Goal: Find specific fact: Find specific page/section

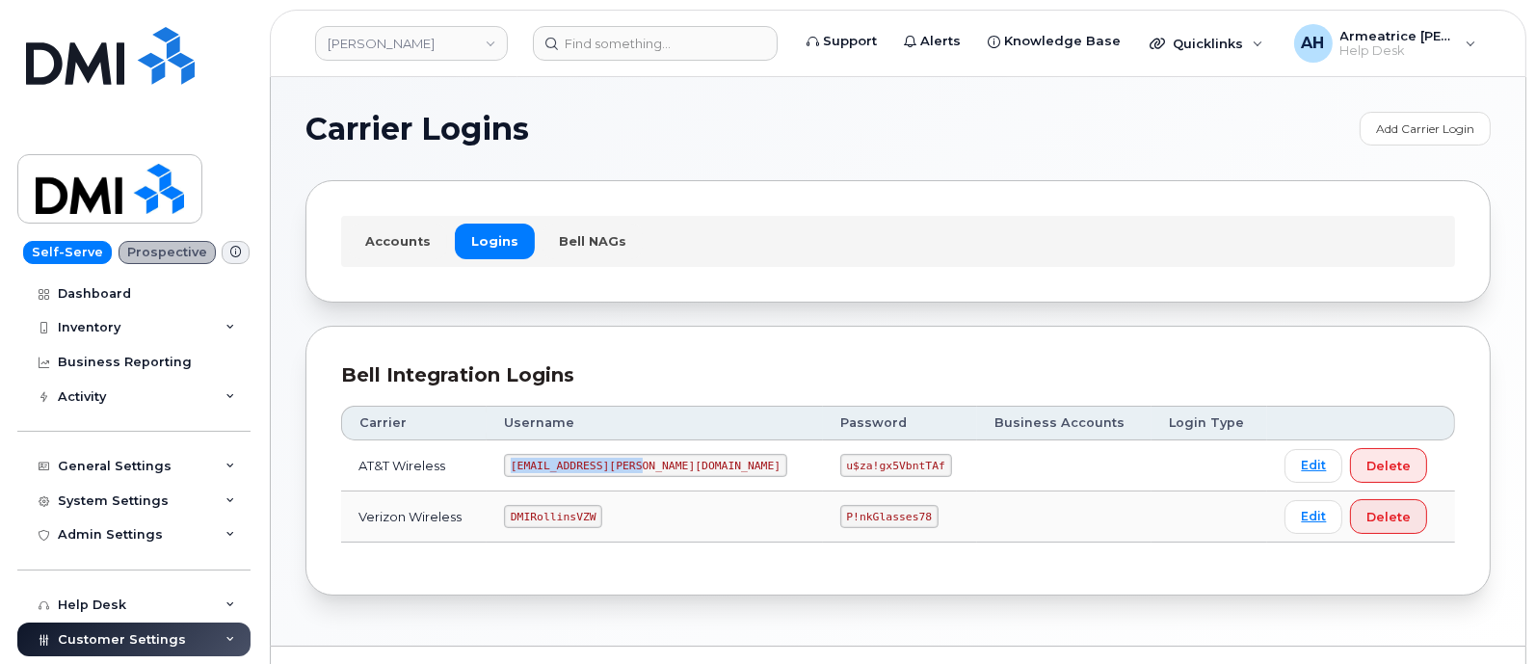
drag, startPoint x: 534, startPoint y: 465, endPoint x: 668, endPoint y: 462, distance: 134.0
click at [668, 462] on td "[EMAIL_ADDRESS][PERSON_NAME][DOMAIN_NAME]" at bounding box center [655, 465] width 336 height 51
copy code "[EMAIL_ADDRESS][PERSON_NAME][DOMAIN_NAME]"
drag, startPoint x: 752, startPoint y: 466, endPoint x: 851, endPoint y: 468, distance: 99.3
click at [851, 468] on td "u$za!gx5VbntTAf" at bounding box center [900, 465] width 155 height 51
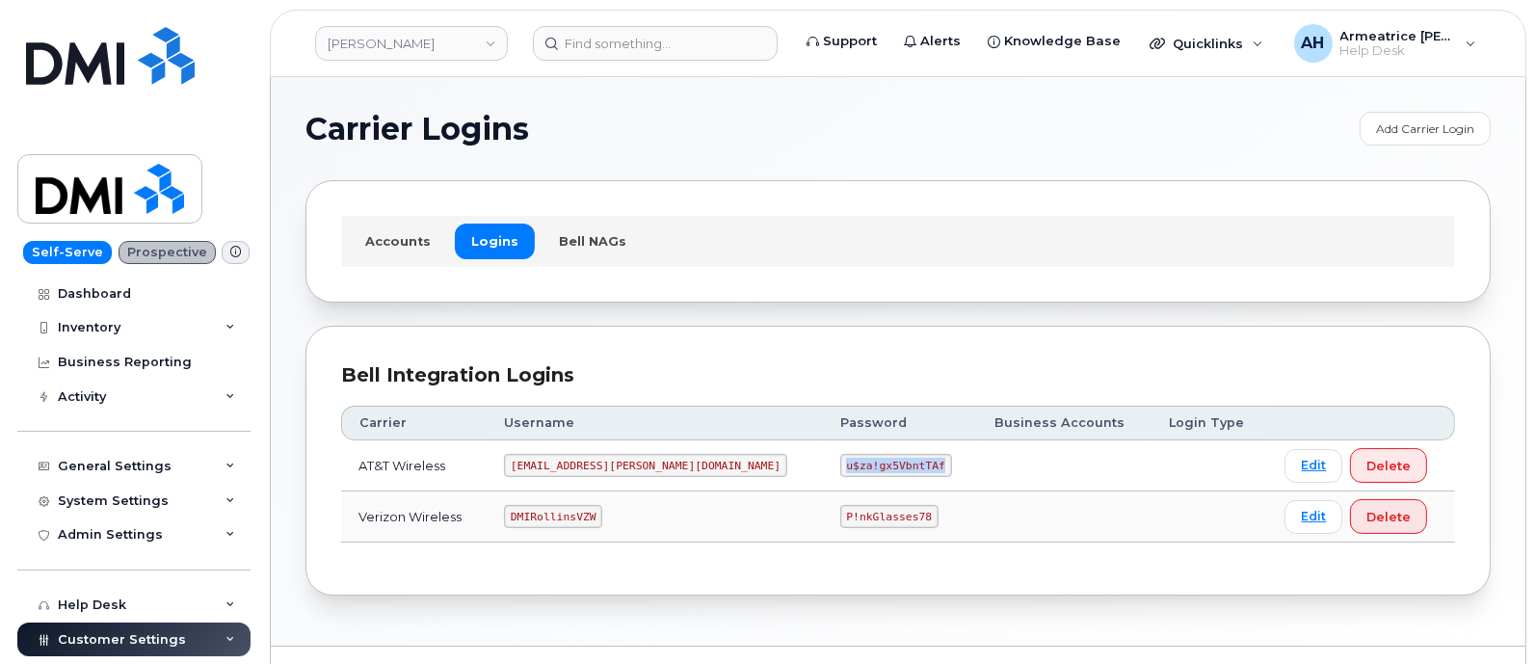
copy code "u$za!gx5VbntTAf"
drag, startPoint x: 530, startPoint y: 513, endPoint x: 628, endPoint y: 518, distance: 98.4
click at [628, 518] on td "DMIRollinsVZW" at bounding box center [655, 517] width 336 height 51
copy code "DMIRollinsVZW"
drag, startPoint x: 754, startPoint y: 516, endPoint x: 839, endPoint y: 522, distance: 85.1
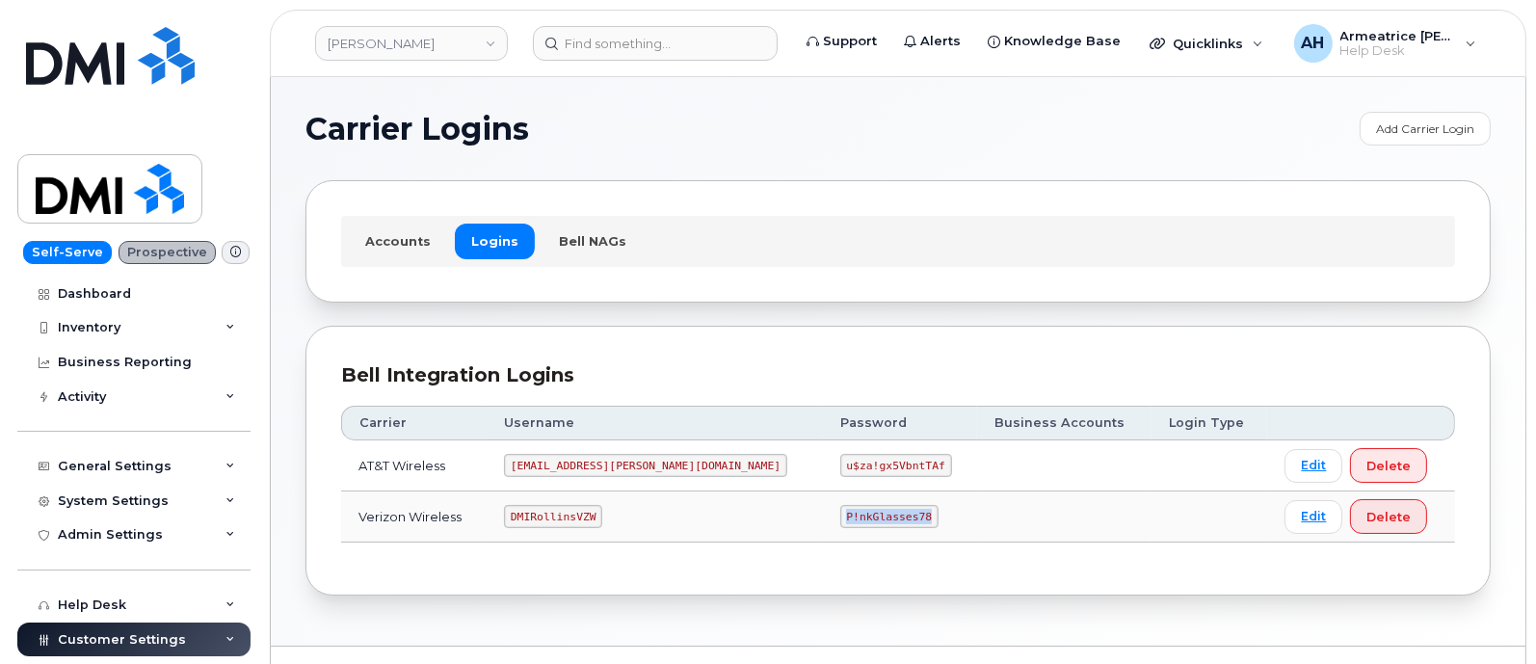
click at [839, 522] on td "P!nkGlasses78" at bounding box center [900, 517] width 155 height 51
copy code "P!nkGlasses78"
